Goal: Information Seeking & Learning: Learn about a topic

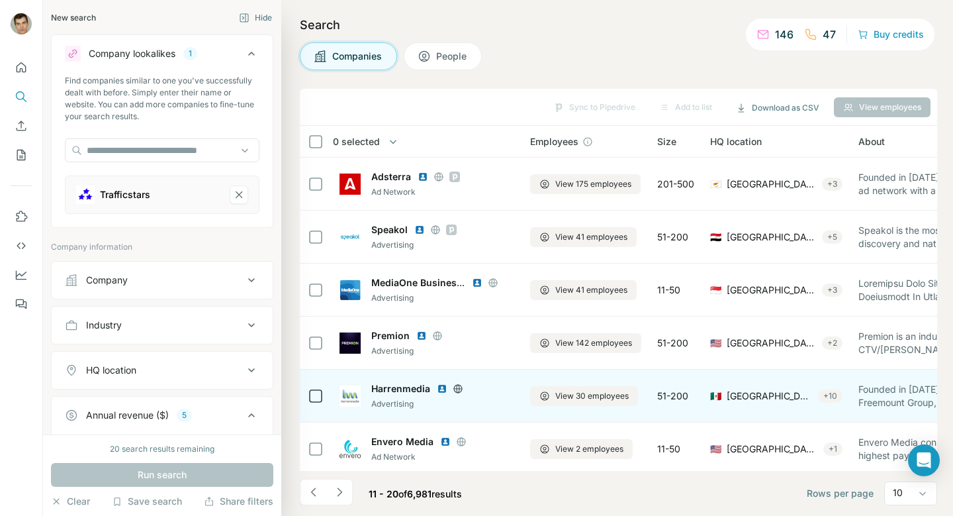
scroll to position [216, 0]
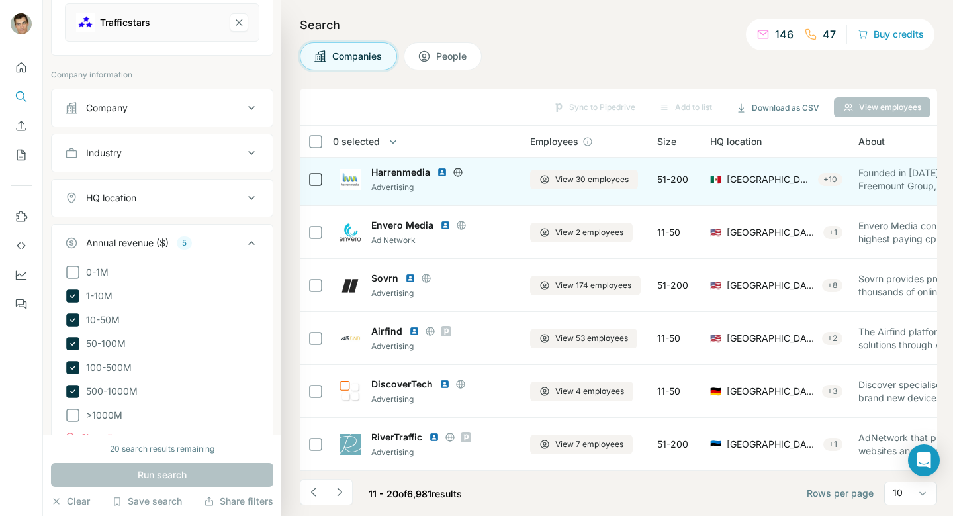
click at [443, 174] on img at bounding box center [442, 172] width 11 height 11
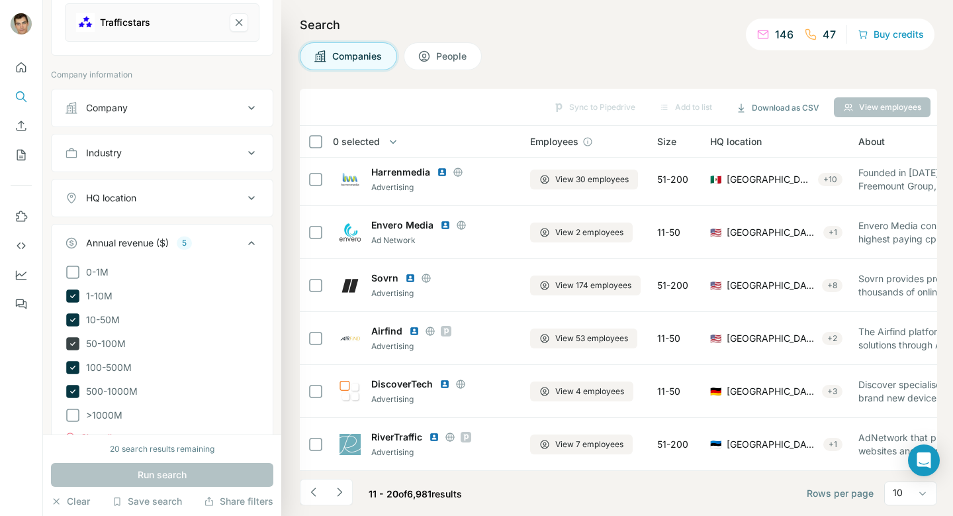
click at [71, 346] on icon at bounding box center [72, 344] width 5 height 4
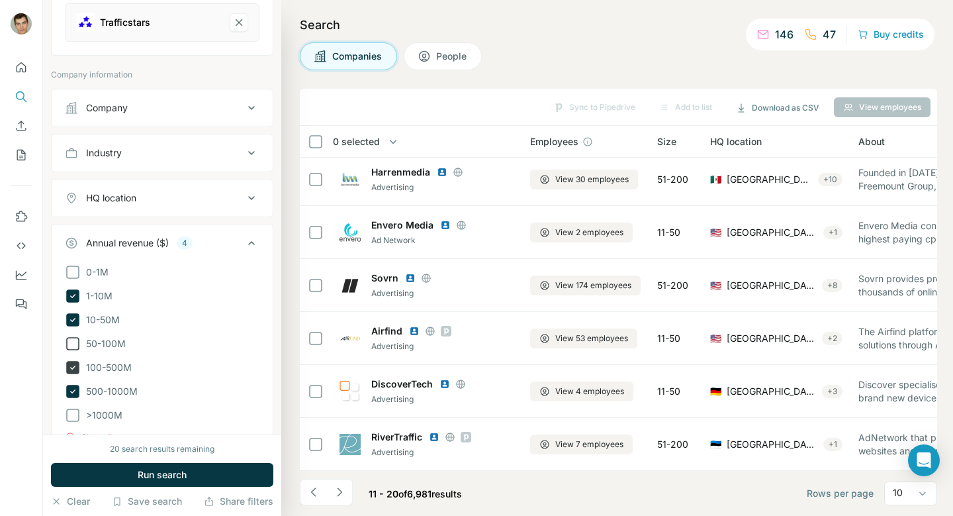
click at [72, 369] on icon at bounding box center [72, 367] width 5 height 4
click at [72, 393] on icon at bounding box center [72, 391] width 13 height 13
click at [158, 487] on div "20 search results remaining Run search Clear Save search Share filters" at bounding box center [162, 474] width 238 height 81
click at [156, 481] on button "Run search" at bounding box center [162, 475] width 222 height 24
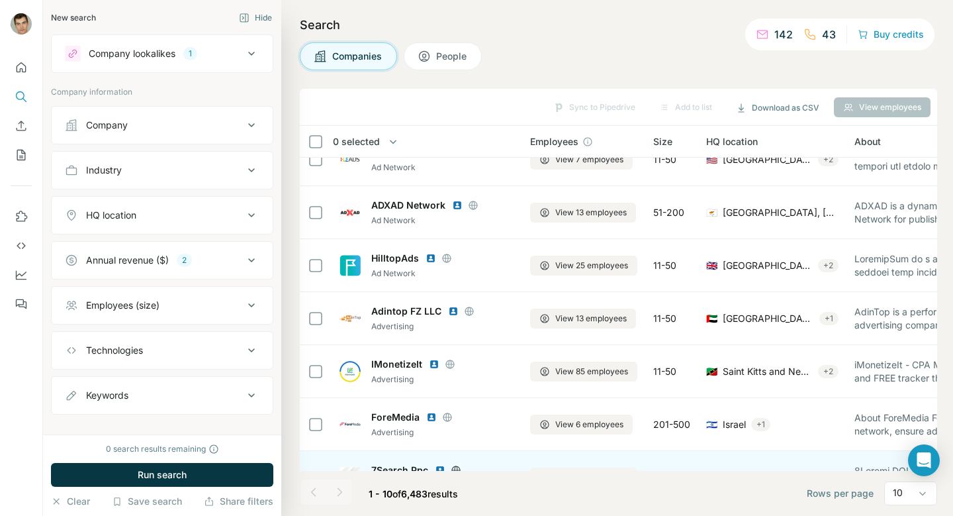
scroll to position [216, 0]
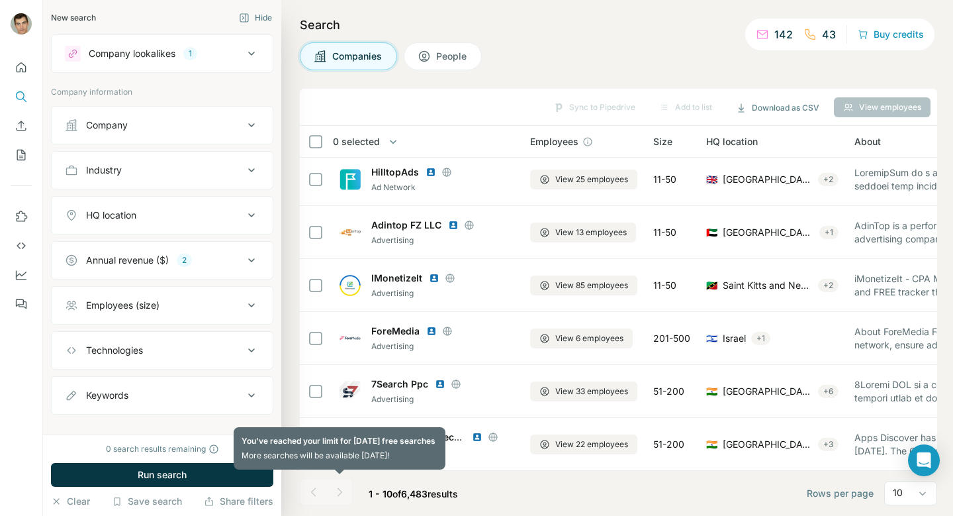
click at [341, 491] on div at bounding box center [339, 492] width 26 height 26
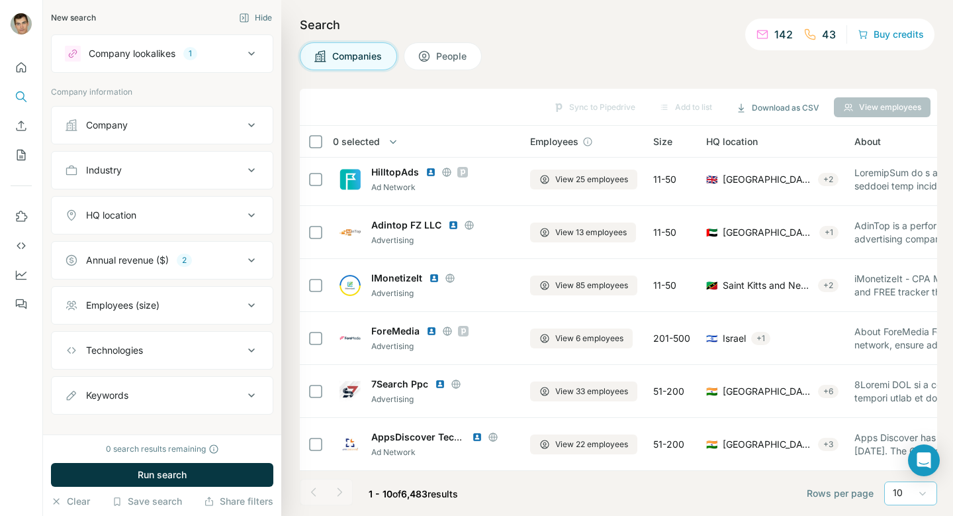
click at [921, 489] on icon at bounding box center [922, 493] width 13 height 13
click at [908, 402] on div "60" at bounding box center [911, 392] width 46 height 24
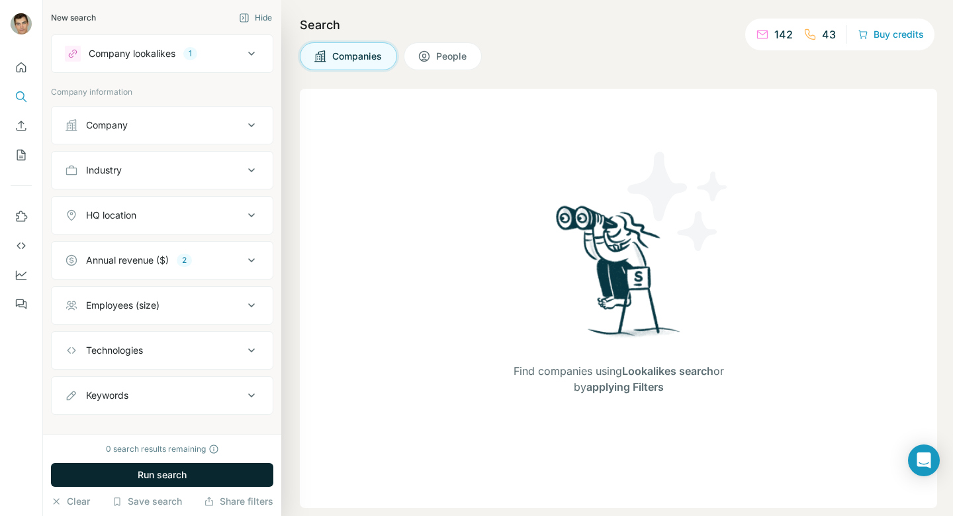
click at [216, 477] on button "Run search" at bounding box center [162, 475] width 222 height 24
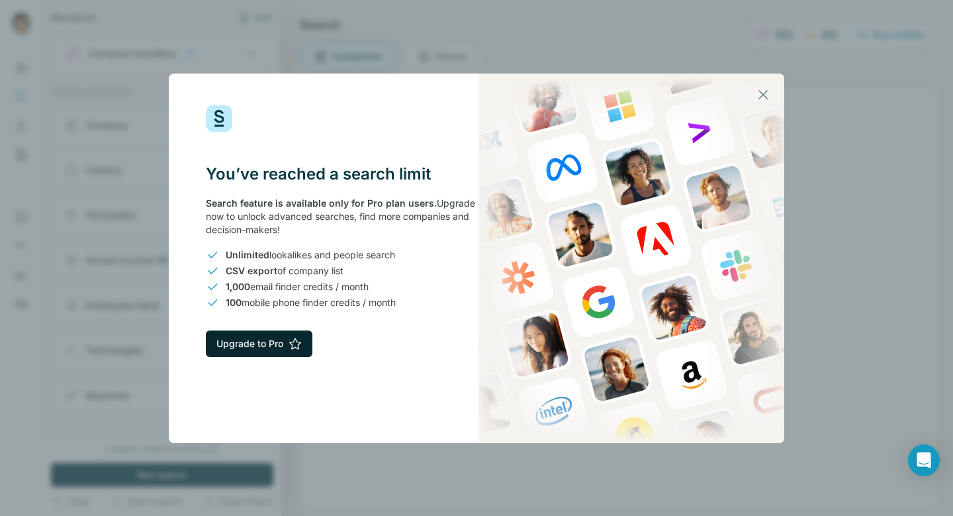
click at [256, 344] on button "Upgrade to Pro" at bounding box center [259, 343] width 107 height 26
click at [767, 97] on icon "button" at bounding box center [763, 95] width 16 height 16
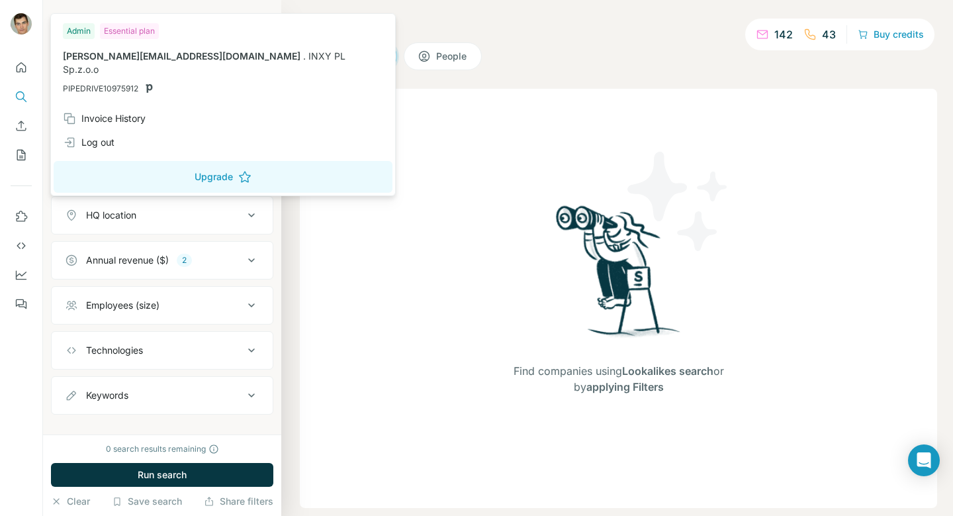
click at [18, 26] on img at bounding box center [21, 23] width 21 height 21
click at [17, 66] on icon "Quick start" at bounding box center [22, 67] width 10 height 10
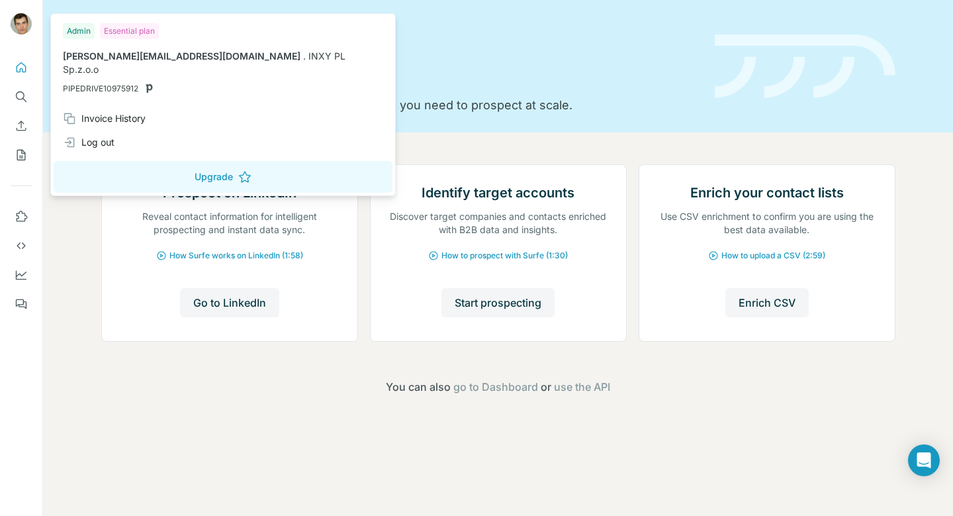
click at [127, 34] on div "Essential plan" at bounding box center [129, 31] width 59 height 16
click at [21, 31] on img at bounding box center [21, 23] width 21 height 21
click at [137, 165] on button "Upgrade" at bounding box center [223, 177] width 339 height 32
click at [605, 236] on p "Discover target companies and contacts enriched with B2B data and insights." at bounding box center [498, 223] width 229 height 26
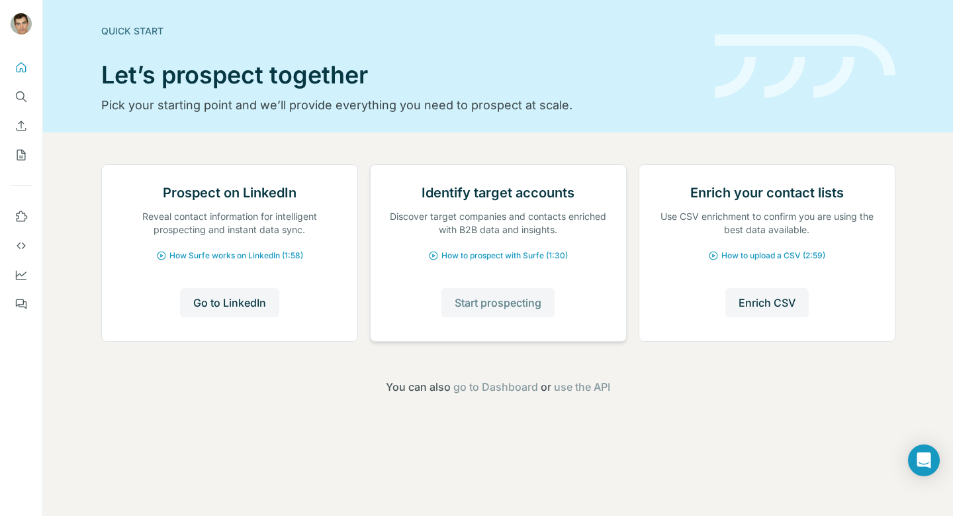
click at [511, 310] on span "Start prospecting" at bounding box center [498, 303] width 87 height 16
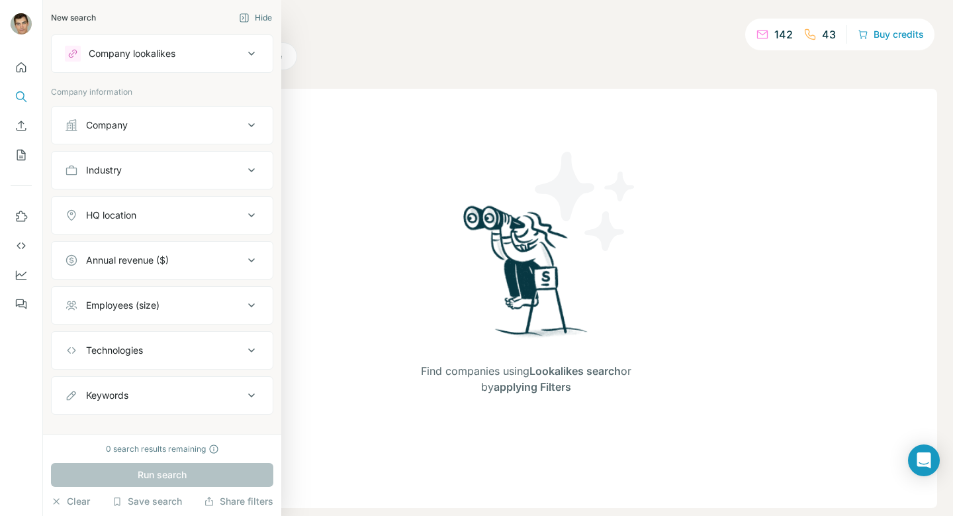
click at [212, 49] on div "Company lookalikes" at bounding box center [154, 54] width 179 height 16
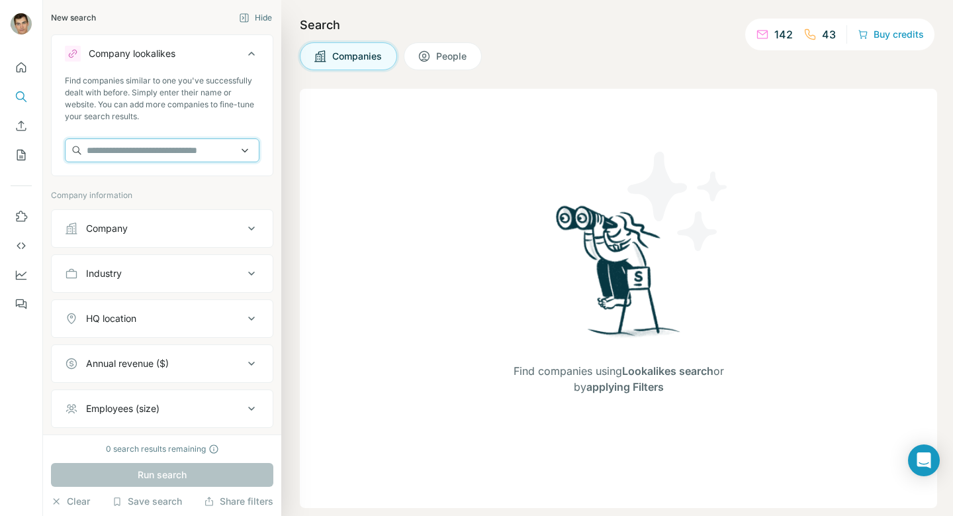
click at [118, 151] on input "text" at bounding box center [162, 150] width 195 height 24
type input "*"
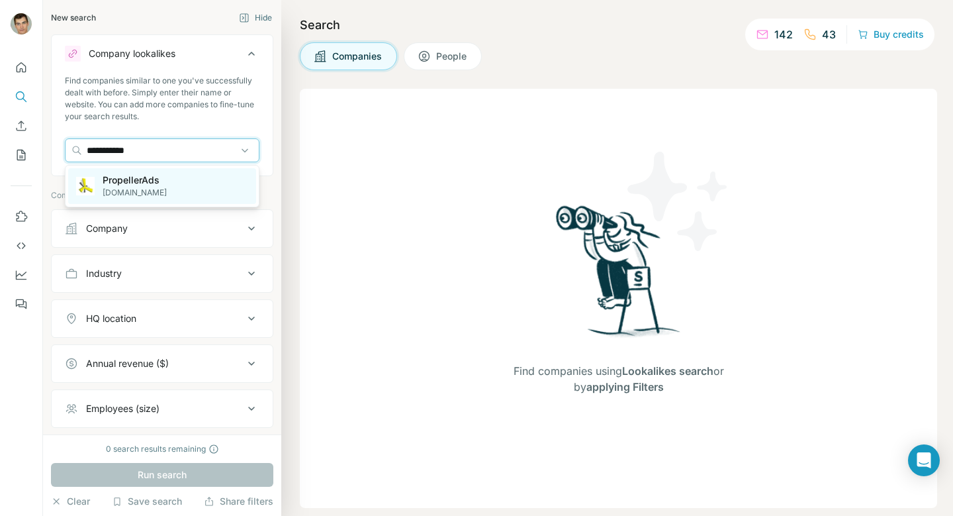
type input "**********"
click at [122, 169] on div "PropellerAds [DOMAIN_NAME]" at bounding box center [162, 186] width 188 height 36
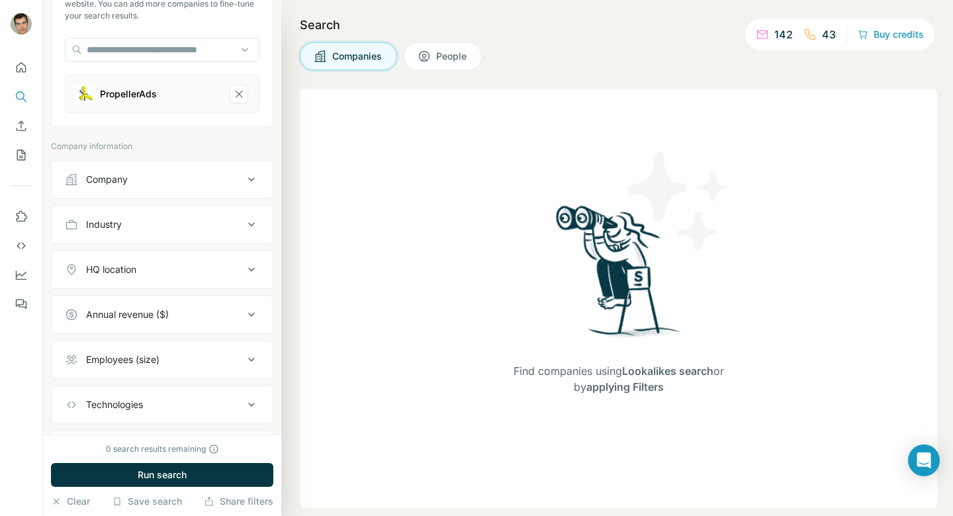
scroll to position [172, 0]
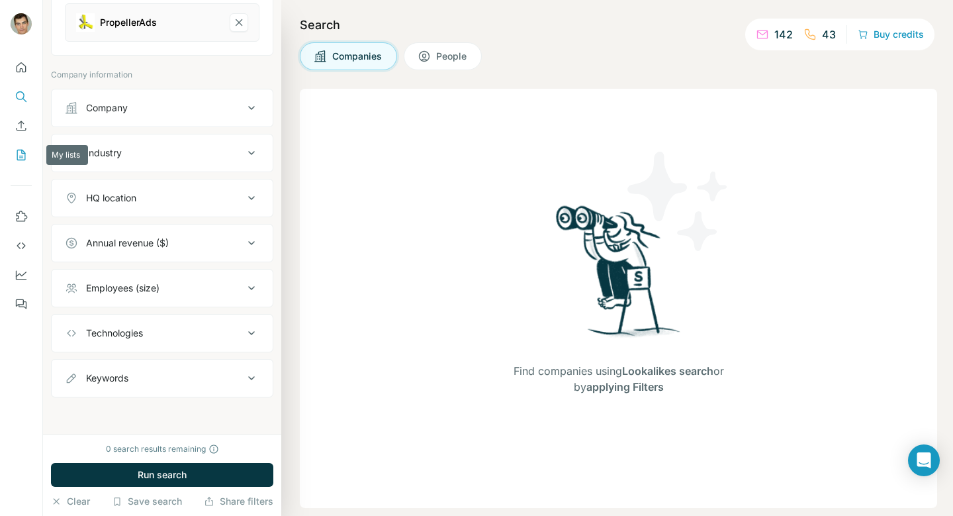
click at [24, 159] on icon "My lists" at bounding box center [21, 154] width 13 height 13
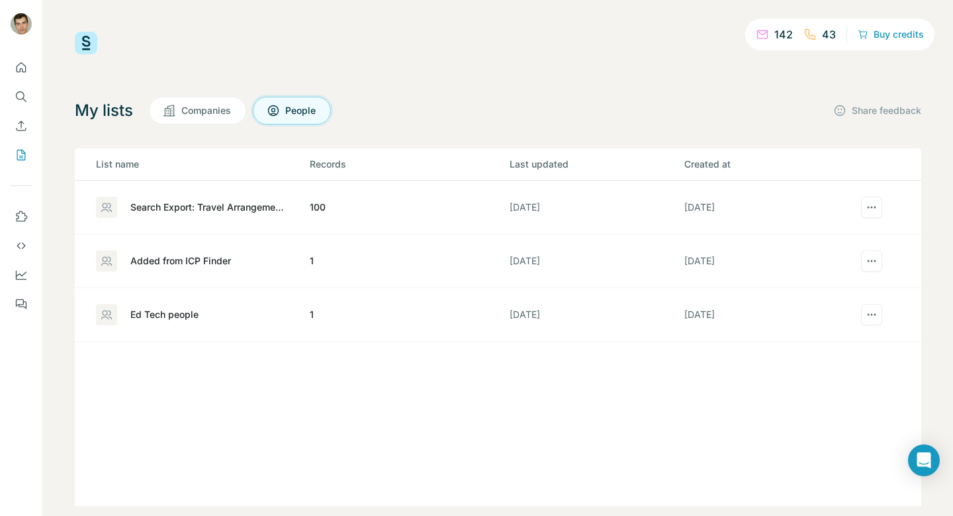
click at [207, 110] on span "Companies" at bounding box center [206, 110] width 51 height 13
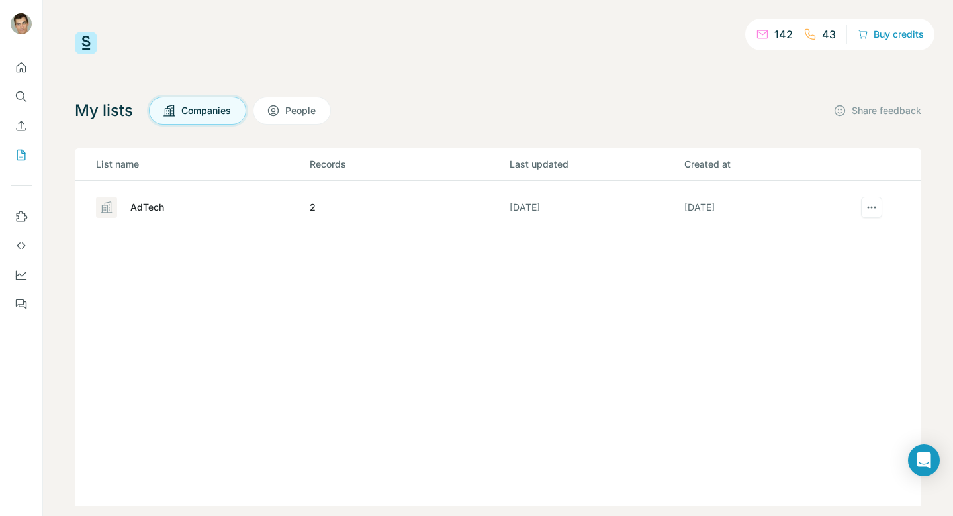
click at [158, 207] on div "AdTech" at bounding box center [147, 207] width 34 height 13
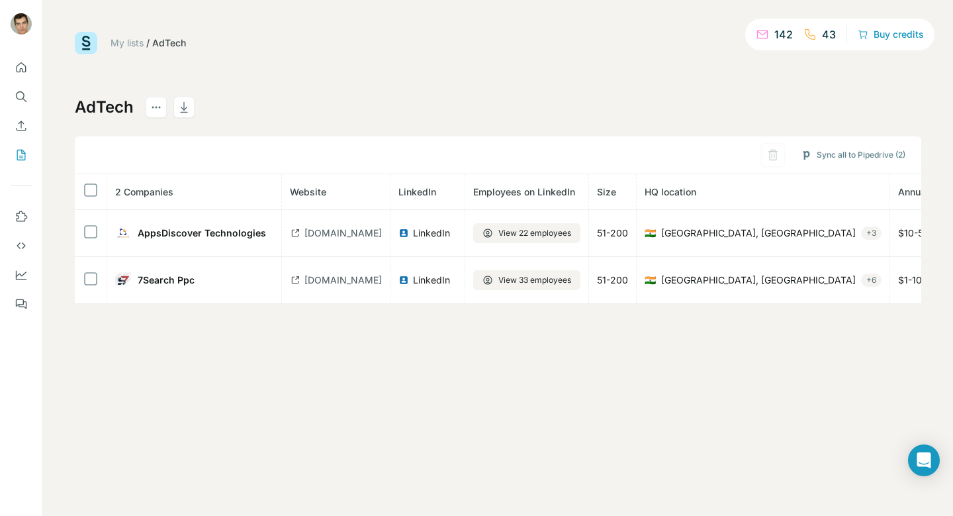
click at [126, 45] on link "My lists" at bounding box center [127, 42] width 33 height 11
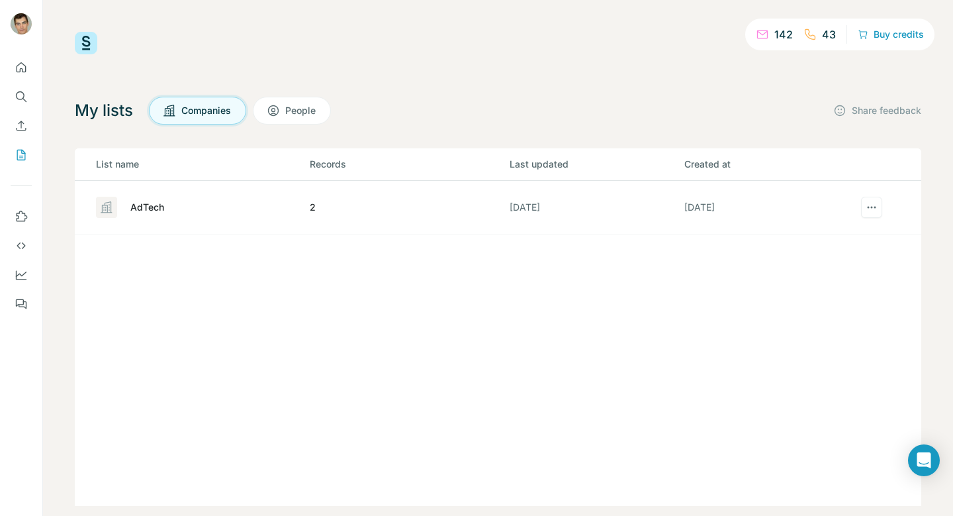
click at [293, 130] on div "My lists Companies People Share feedback List name Records Last updated Created…" at bounding box center [498, 301] width 847 height 409
click at [293, 121] on button "People" at bounding box center [292, 111] width 78 height 28
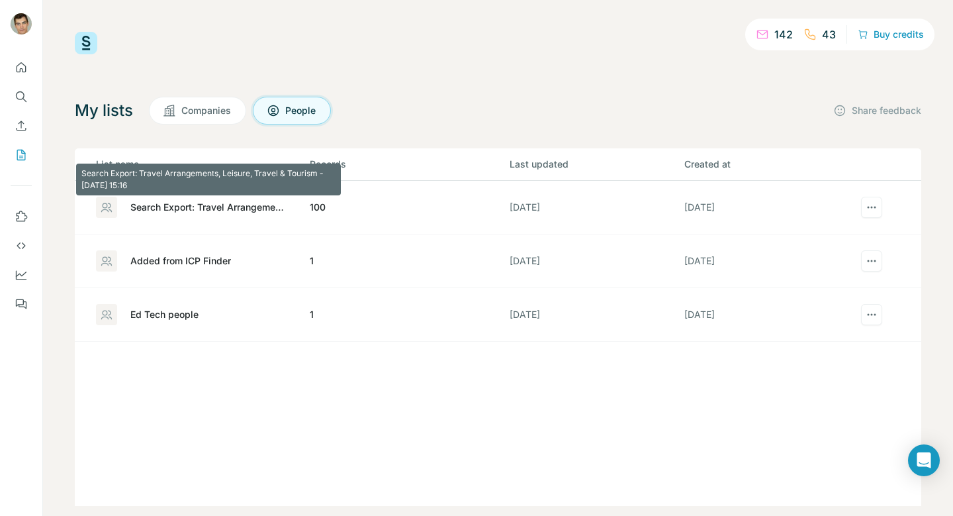
click at [240, 212] on div "Search Export: Travel Arrangements, Leisure, Travel & Tourism - [DATE] 15:16" at bounding box center [208, 207] width 157 height 13
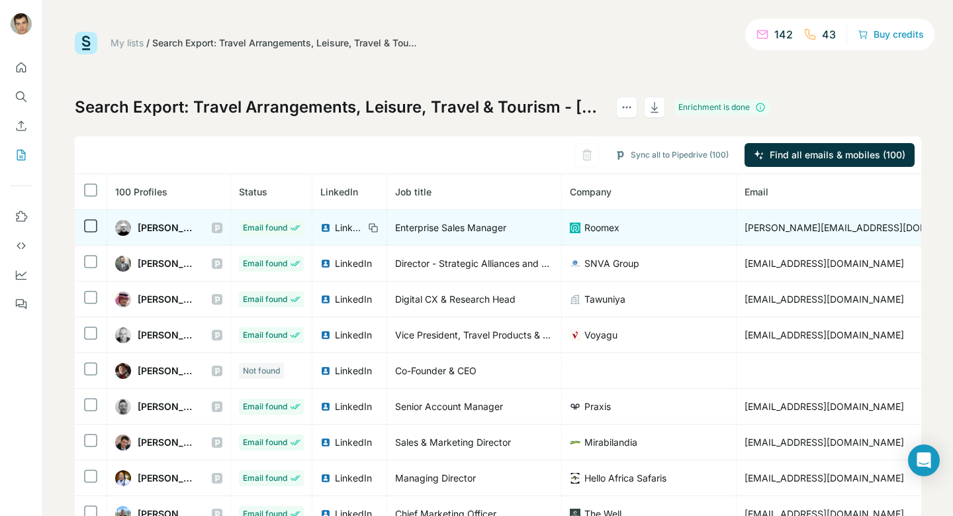
click at [364, 228] on span "LinkedIn" at bounding box center [349, 227] width 29 height 13
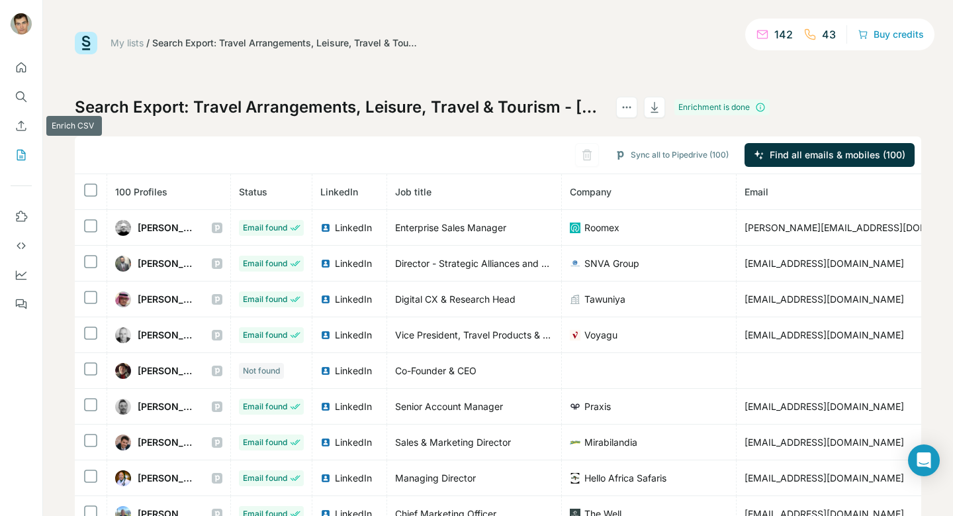
click at [21, 101] on icon "Search" at bounding box center [21, 96] width 13 height 13
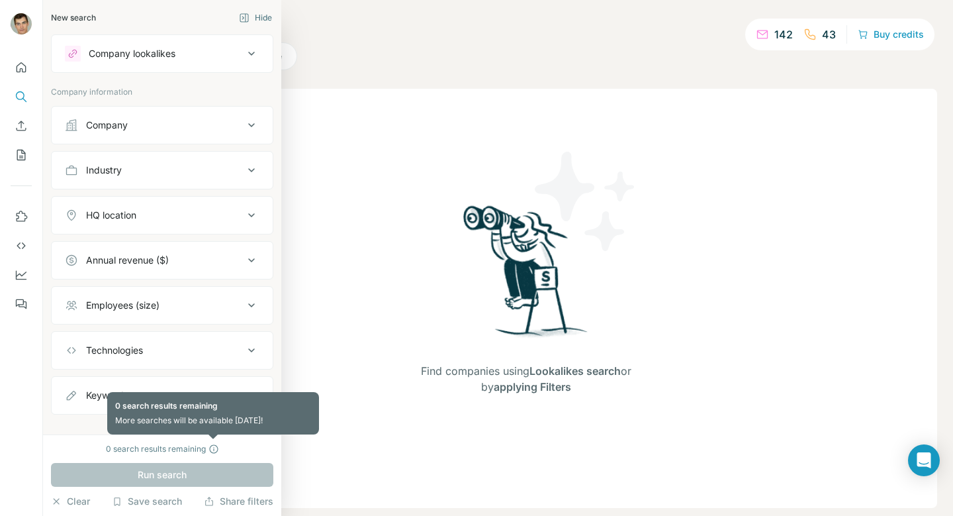
click at [213, 451] on icon at bounding box center [214, 449] width 11 height 11
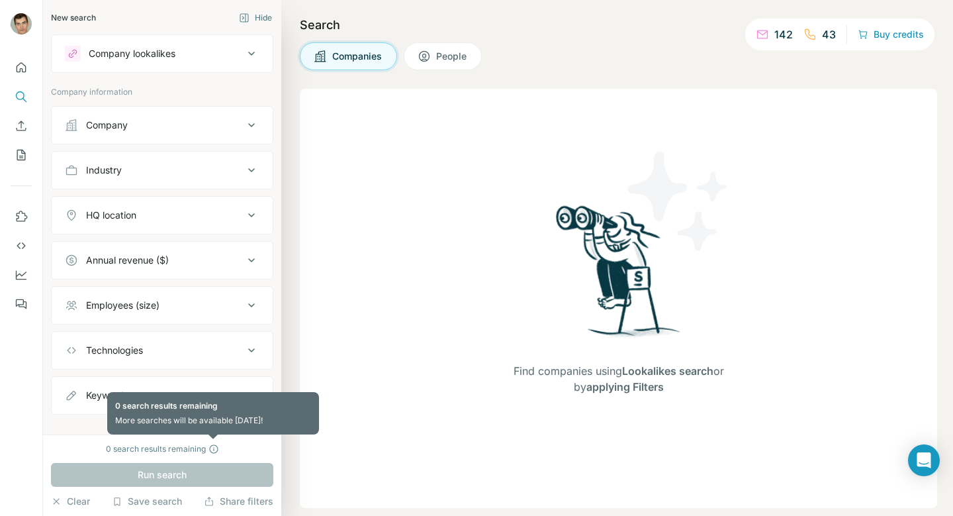
click at [212, 444] on icon at bounding box center [213, 448] width 9 height 9
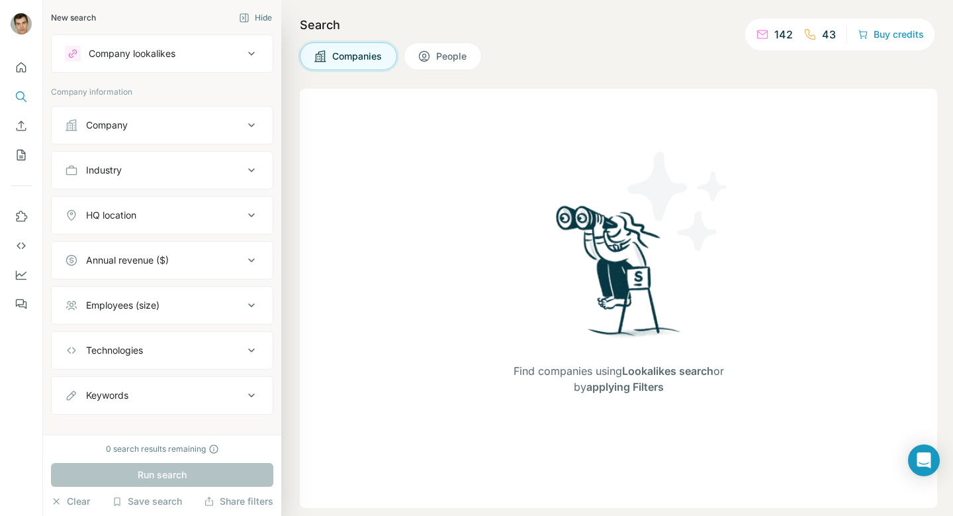
click at [193, 477] on div "Run search" at bounding box center [162, 475] width 222 height 24
click at [63, 501] on button "Clear" at bounding box center [70, 500] width 39 height 13
click at [893, 37] on button "Buy credits" at bounding box center [891, 34] width 66 height 19
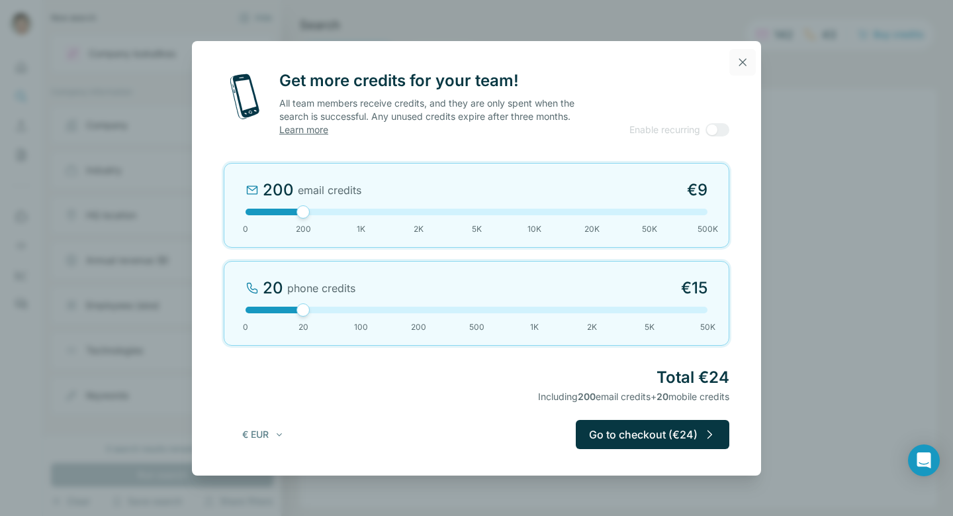
click at [746, 57] on icon "button" at bounding box center [742, 62] width 13 height 13
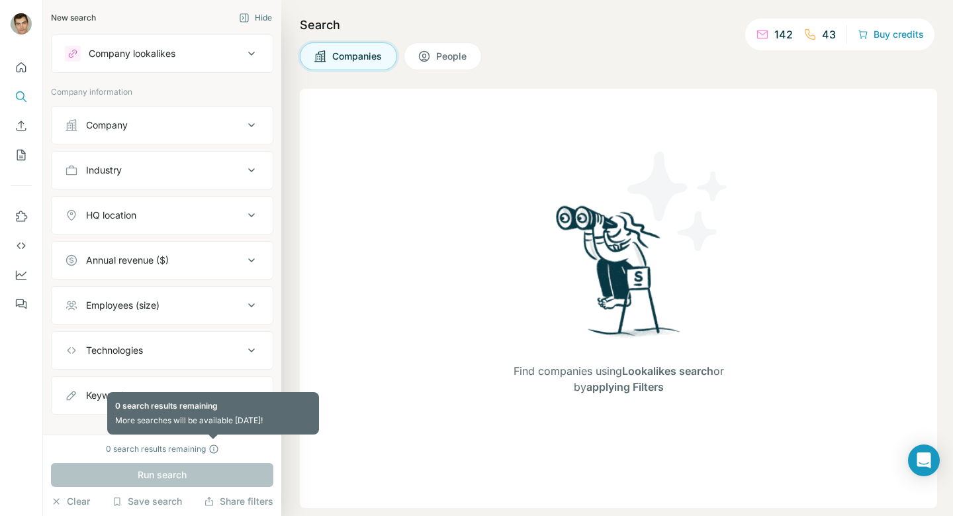
click at [217, 446] on icon at bounding box center [214, 449] width 11 height 11
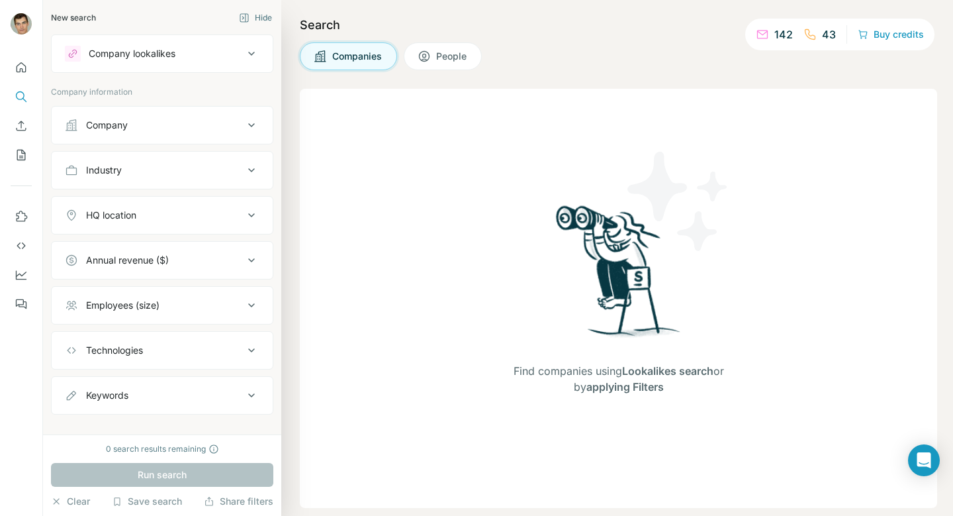
click at [188, 300] on div "Employees (size)" at bounding box center [154, 305] width 179 height 13
click at [179, 122] on div "Company" at bounding box center [154, 124] width 179 height 13
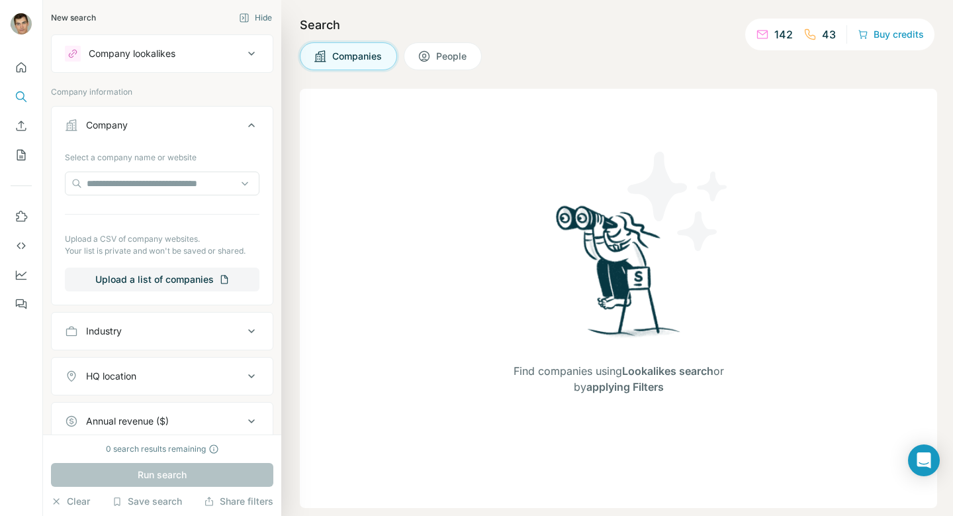
click at [179, 122] on div "Company" at bounding box center [154, 124] width 179 height 13
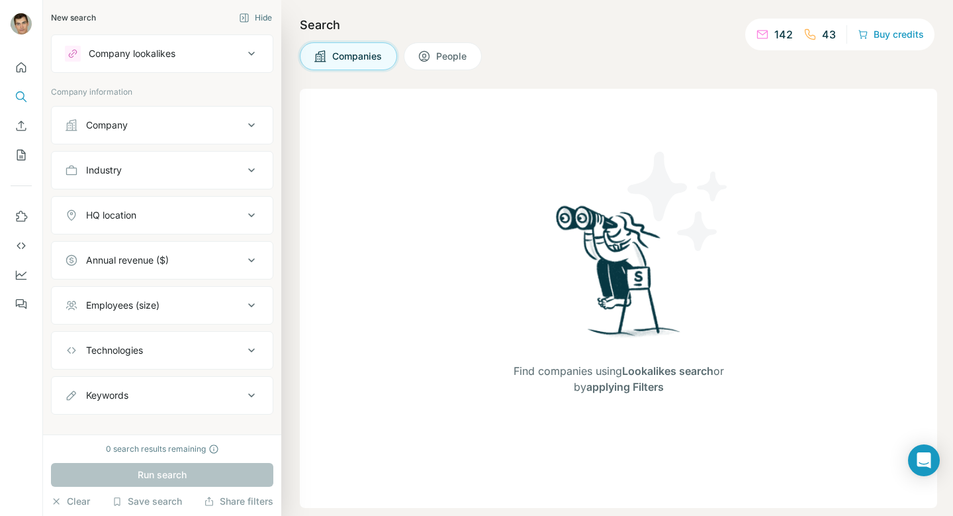
click at [183, 165] on div "Industry" at bounding box center [154, 170] width 179 height 13
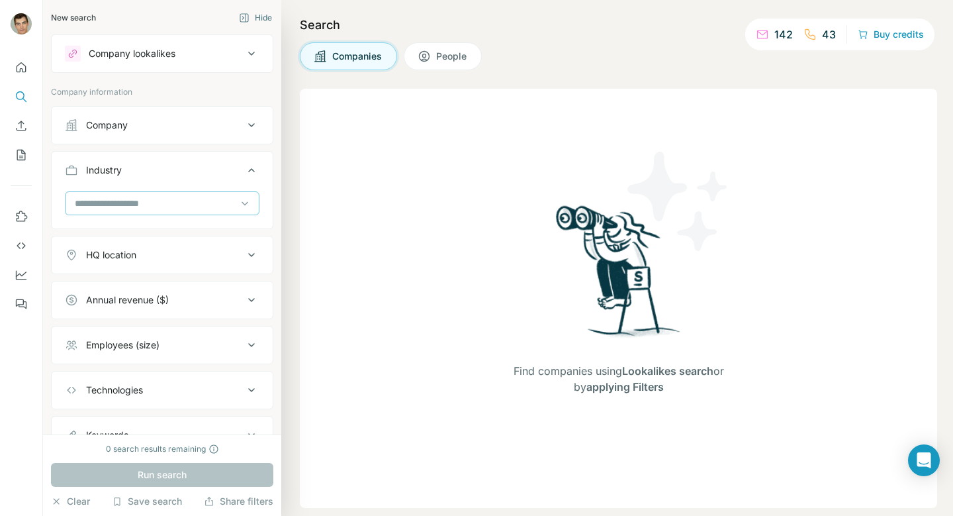
click at [175, 213] on div at bounding box center [155, 203] width 164 height 23
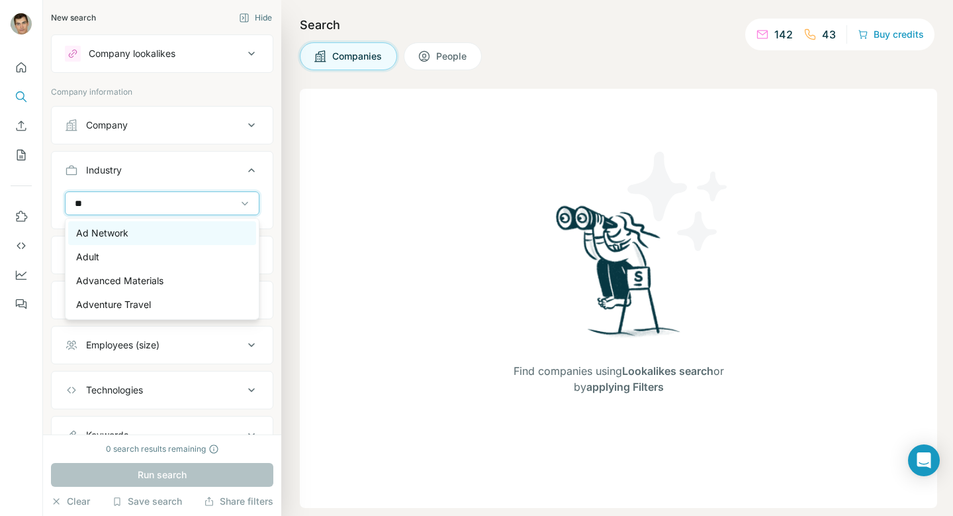
type input "**"
click at [124, 234] on p "Ad Network" at bounding box center [102, 232] width 52 height 13
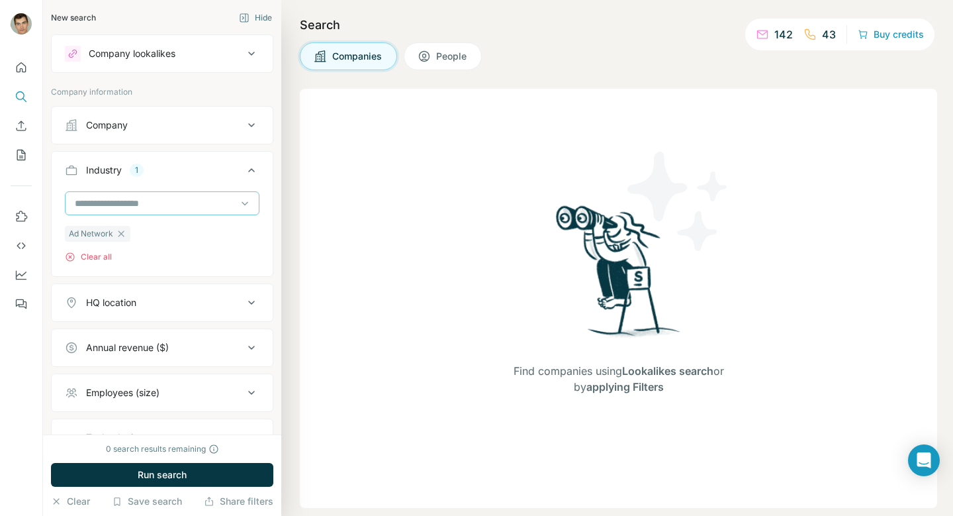
click at [156, 205] on input at bounding box center [155, 203] width 164 height 15
type input "*"
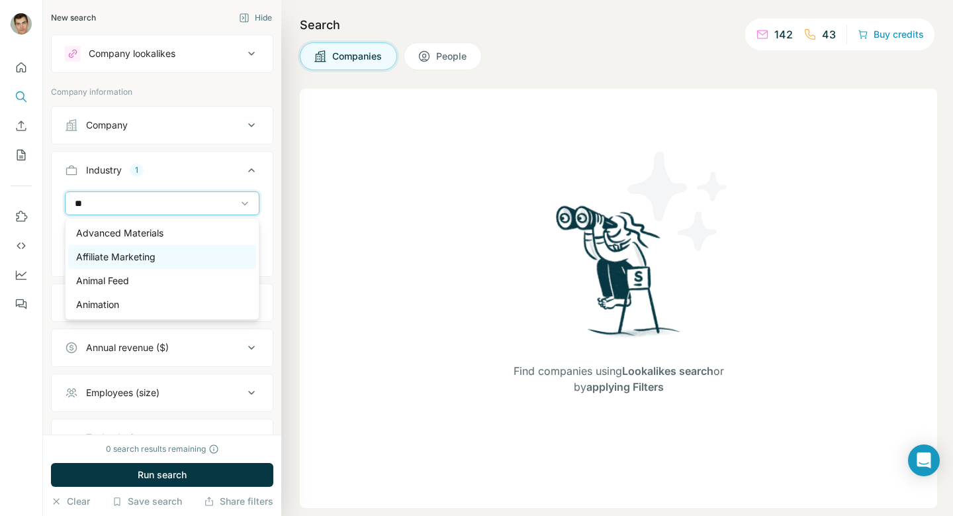
type input "**"
click at [120, 259] on p "Affiliate Marketing" at bounding box center [115, 256] width 79 height 13
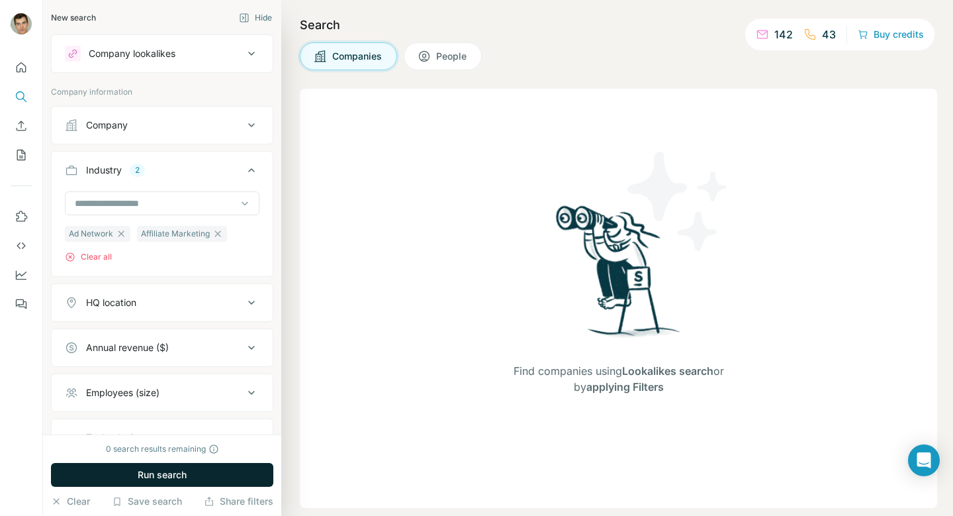
click at [175, 475] on span "Run search" at bounding box center [162, 474] width 49 height 13
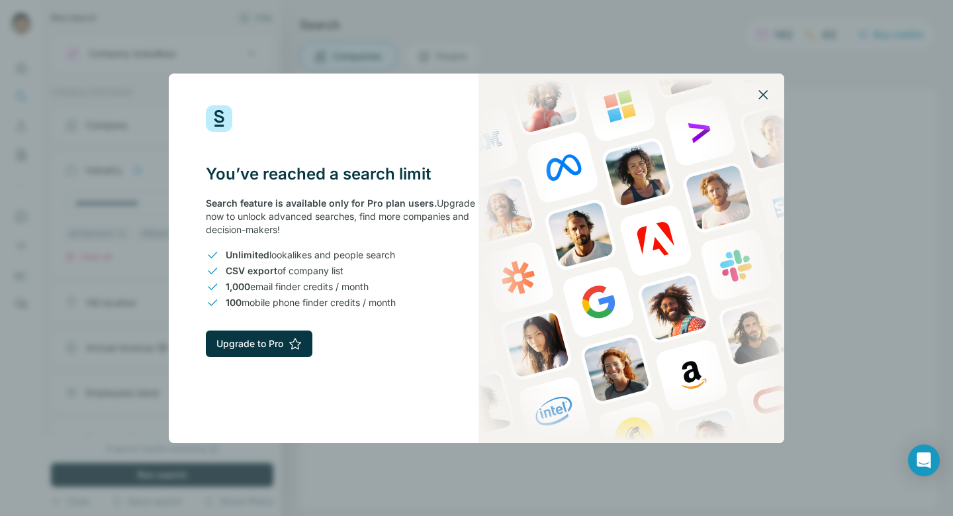
click at [765, 94] on icon "button" at bounding box center [763, 95] width 16 height 16
